Goal: Task Accomplishment & Management: Manage account settings

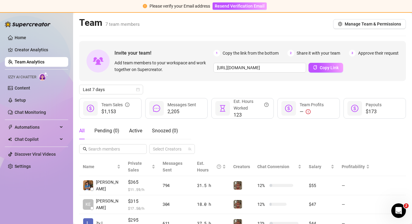
scroll to position [117, 0]
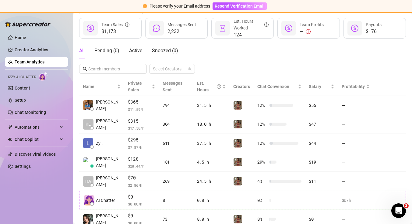
scroll to position [79, 0]
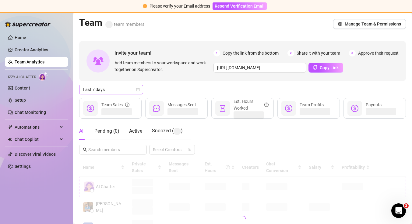
click at [126, 93] on span "Last 7 days" at bounding box center [111, 89] width 57 height 9
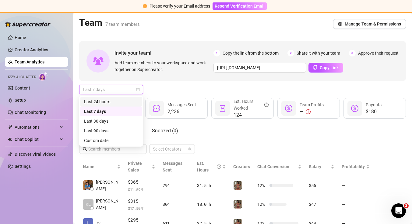
click at [131, 93] on span "Last 7 days" at bounding box center [111, 89] width 57 height 9
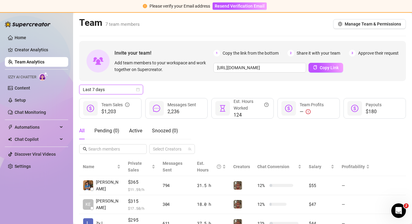
click at [129, 92] on span "Last 7 days" at bounding box center [111, 89] width 57 height 9
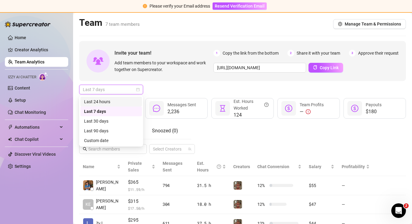
click at [123, 101] on div "Last 24 hours" at bounding box center [111, 102] width 54 height 7
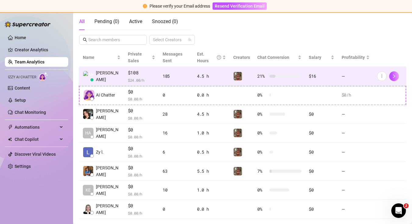
scroll to position [111, 0]
